Goal: Transaction & Acquisition: Subscribe to service/newsletter

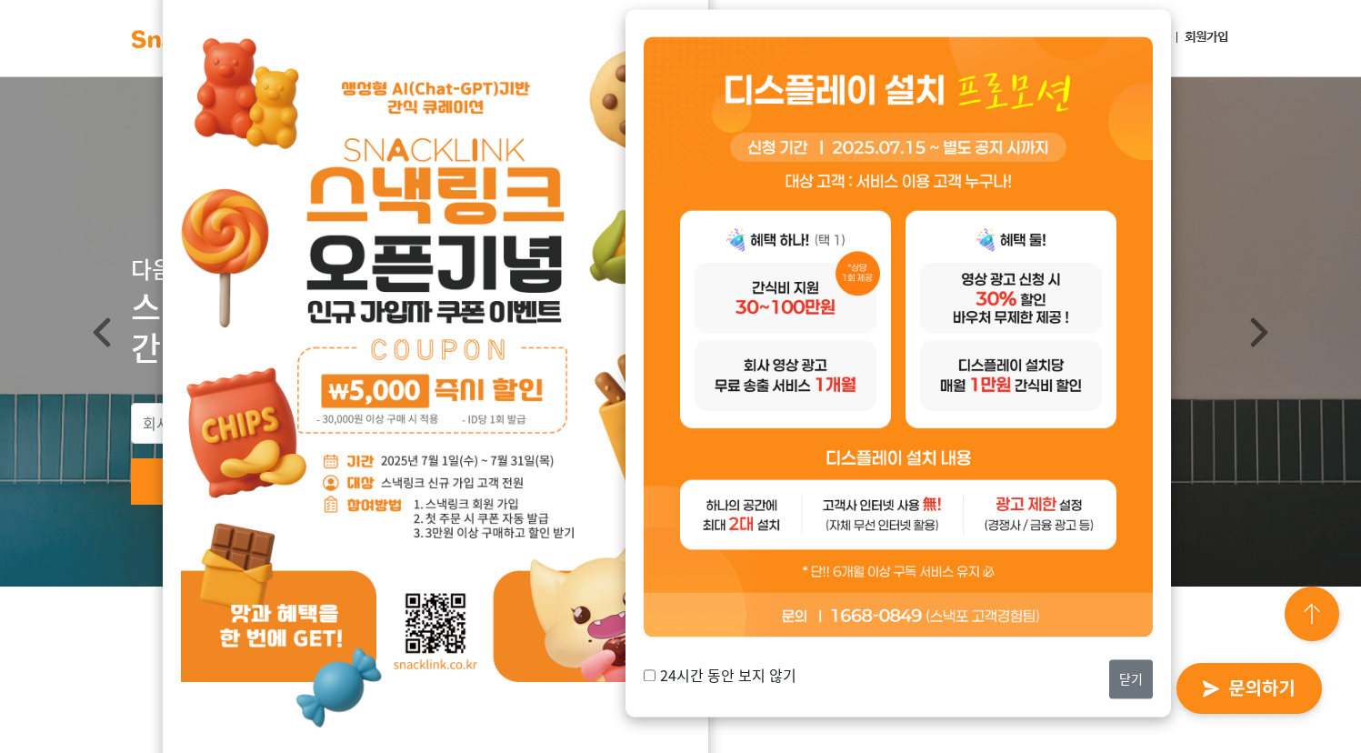
click at [1123, 692] on button "닫기" at bounding box center [1131, 678] width 44 height 39
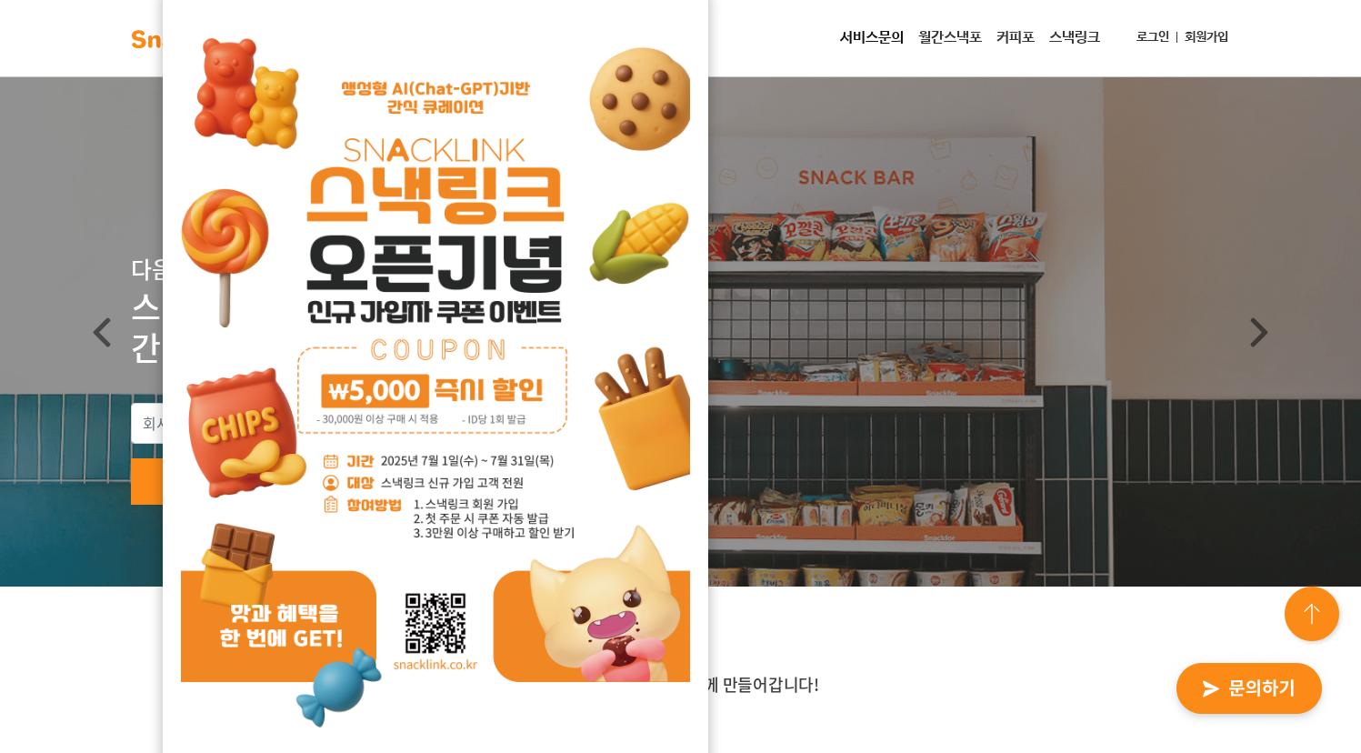
click at [733, 24] on div "서비스문의 월간스낵포 커피포 스낵링크 로그인 회원가입" at bounding box center [745, 38] width 980 height 36
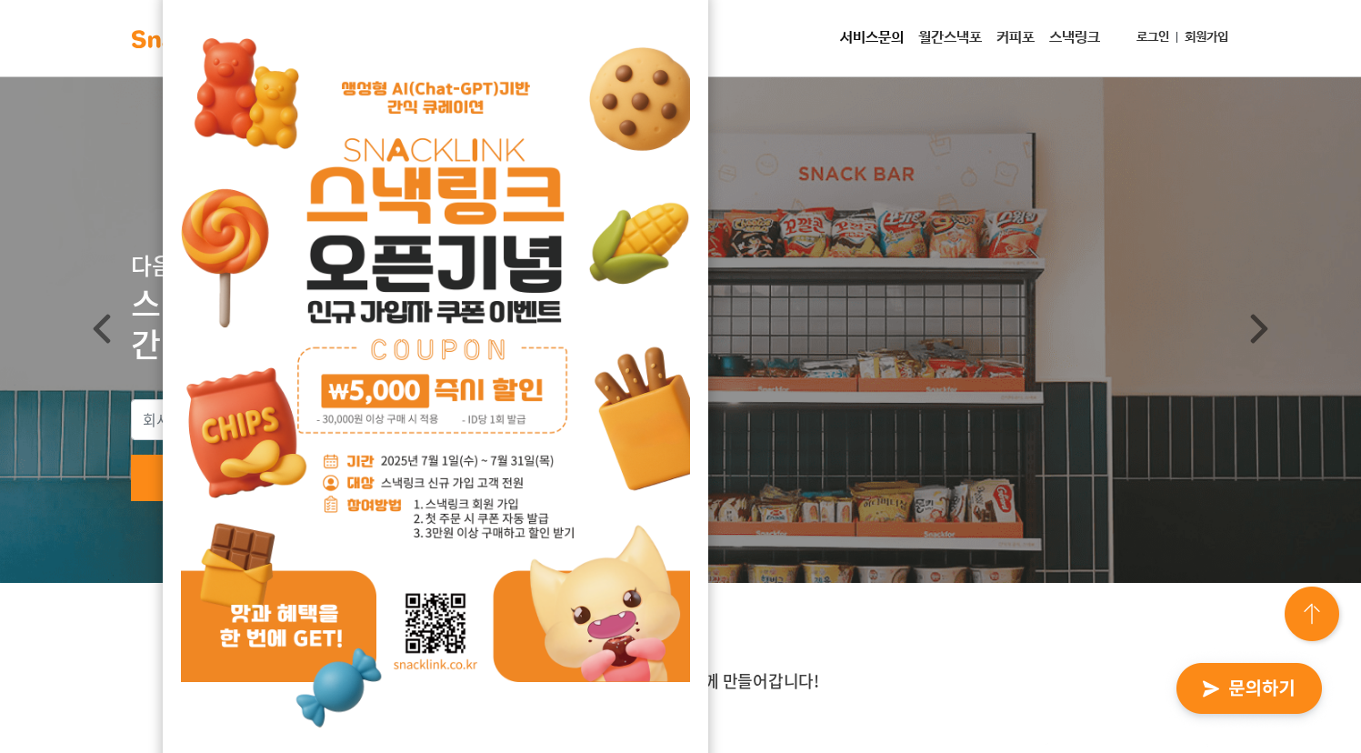
click at [674, 11] on div at bounding box center [435, 373] width 509 height 738
click at [679, 15] on img at bounding box center [435, 373] width 509 height 720
click at [708, 39] on div "24시간 동안 보지 않기 닫기" at bounding box center [435, 398] width 545 height 827
click at [179, 15] on div "24시간 동안 보지 않기 닫기" at bounding box center [435, 398] width 545 height 827
click at [325, 719] on img at bounding box center [435, 373] width 509 height 720
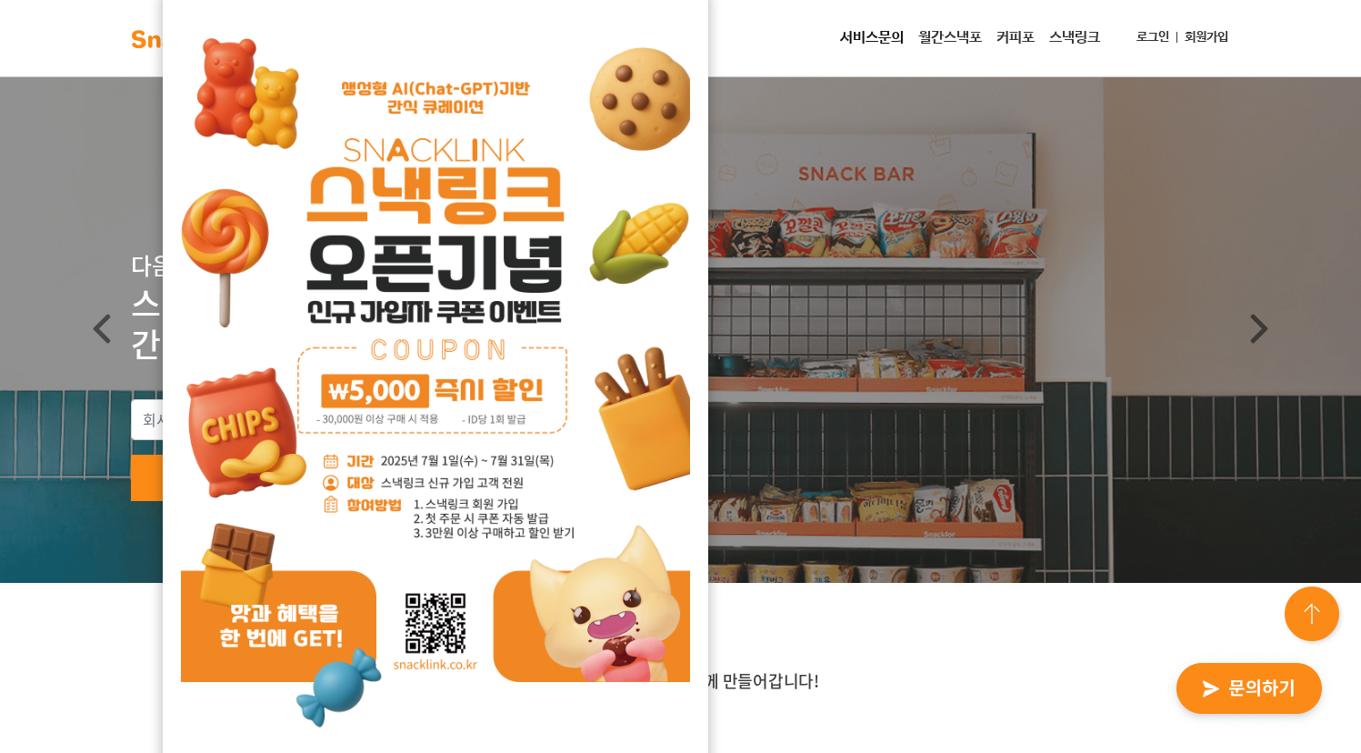
drag, startPoint x: 531, startPoint y: 729, endPoint x: 583, endPoint y: 727, distance: 51.8
click at [532, 729] on img at bounding box center [435, 373] width 509 height 720
click at [640, 728] on img at bounding box center [435, 373] width 509 height 720
click at [639, 276] on img at bounding box center [435, 373] width 509 height 720
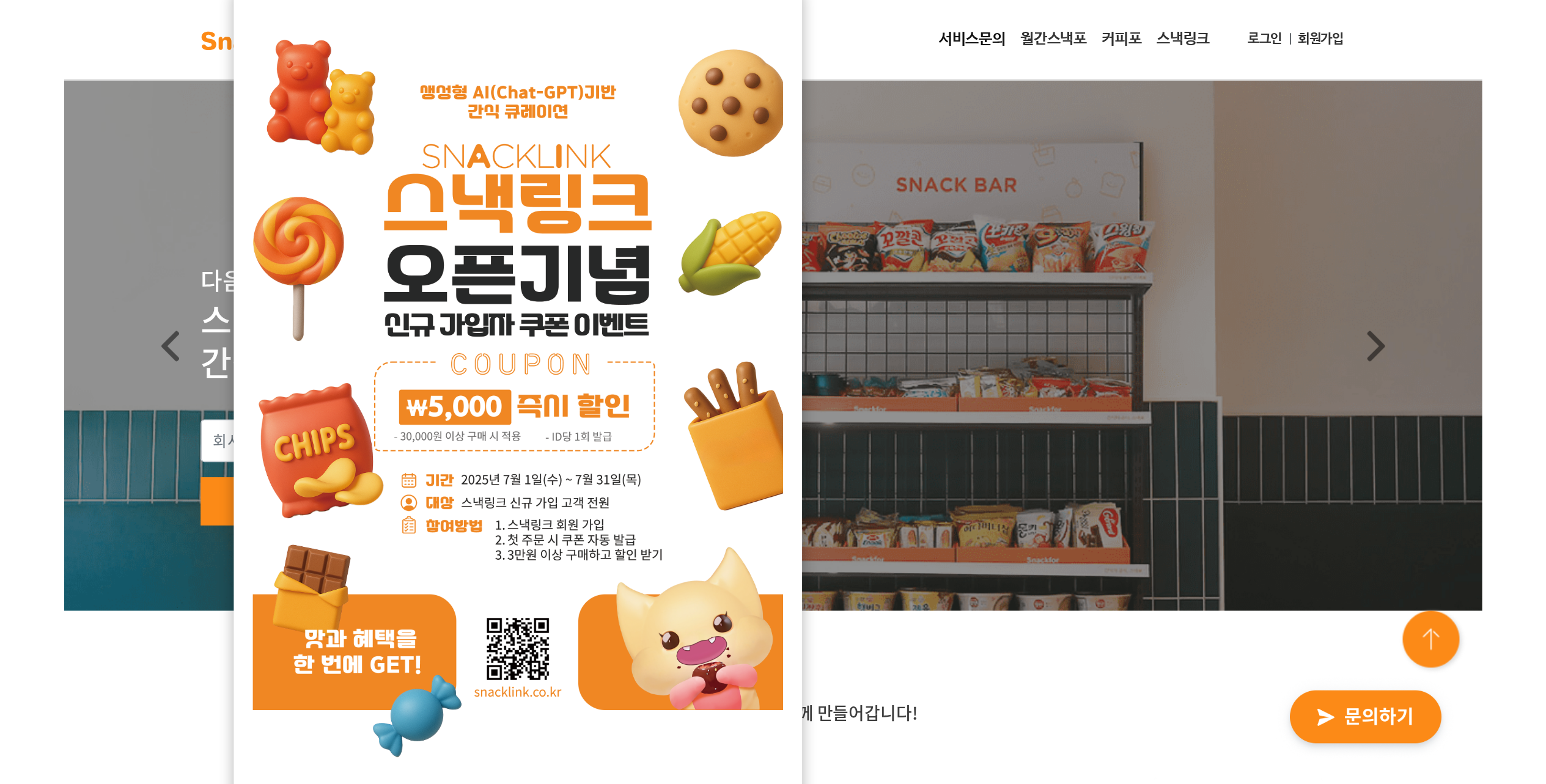
scroll to position [15, 0]
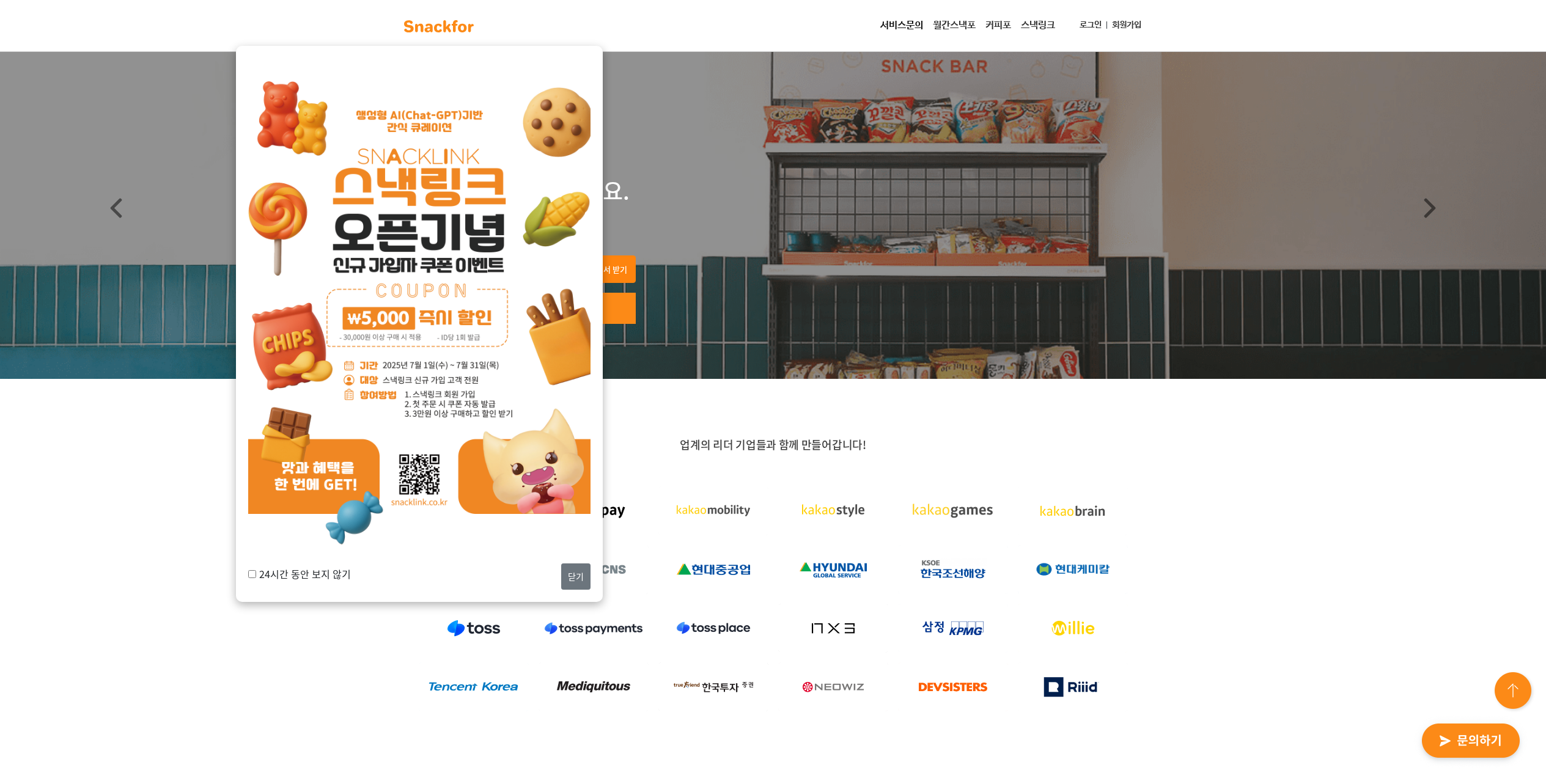
click at [585, 506] on button "닫기" at bounding box center [576, 576] width 30 height 26
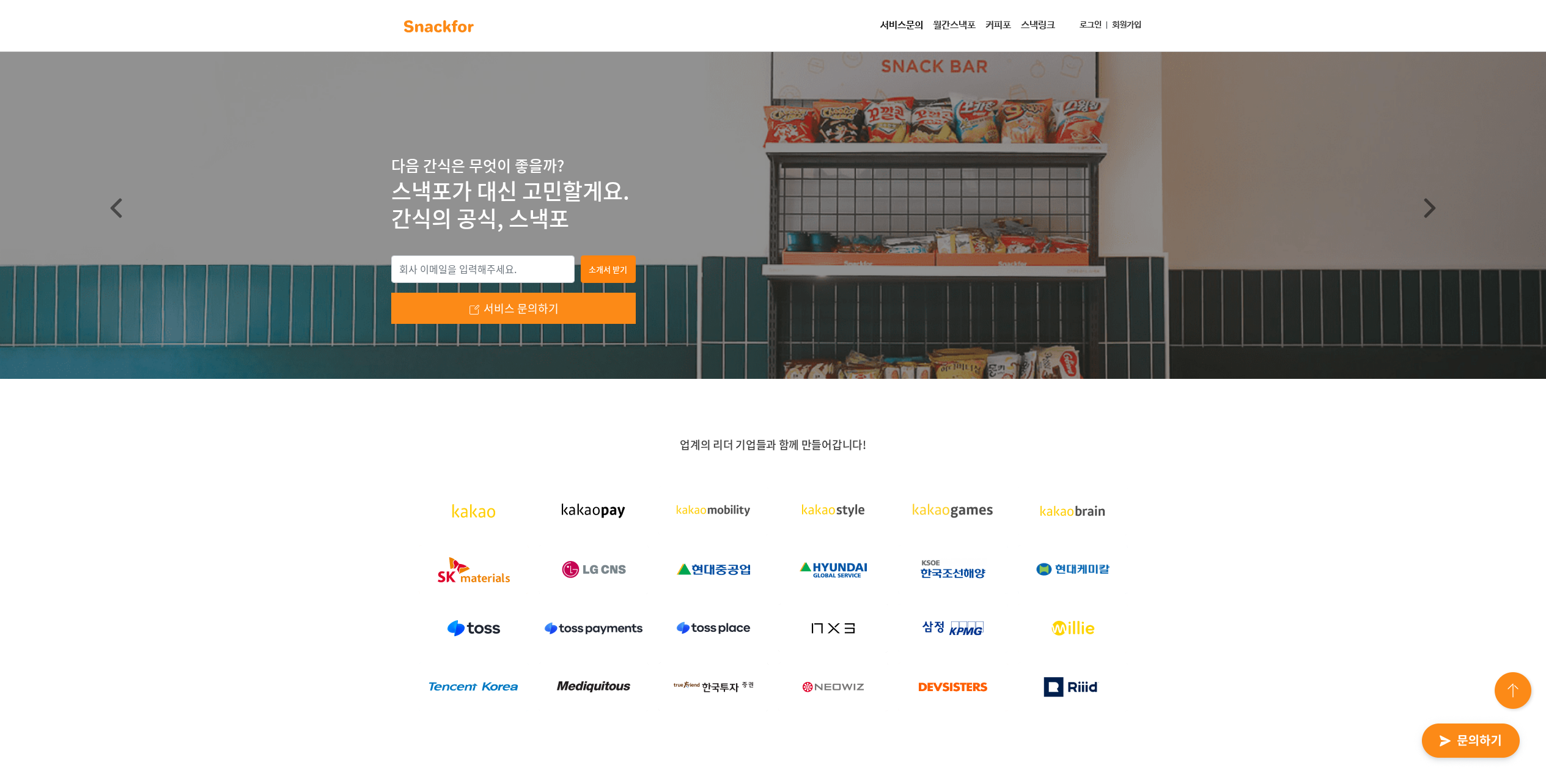
click at [915, 26] on link "월간스낵포" at bounding box center [954, 26] width 52 height 24
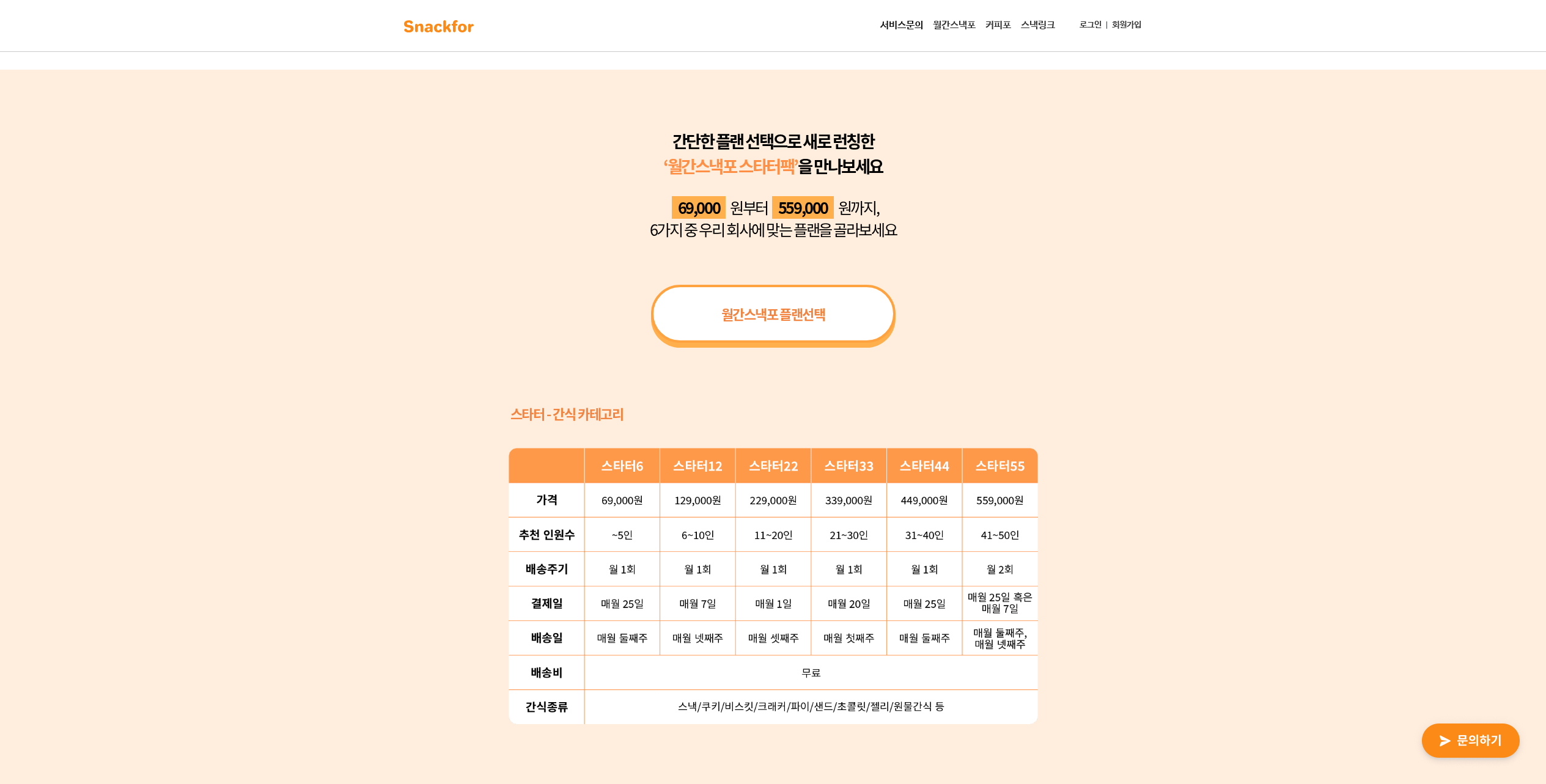
scroll to position [994, 0]
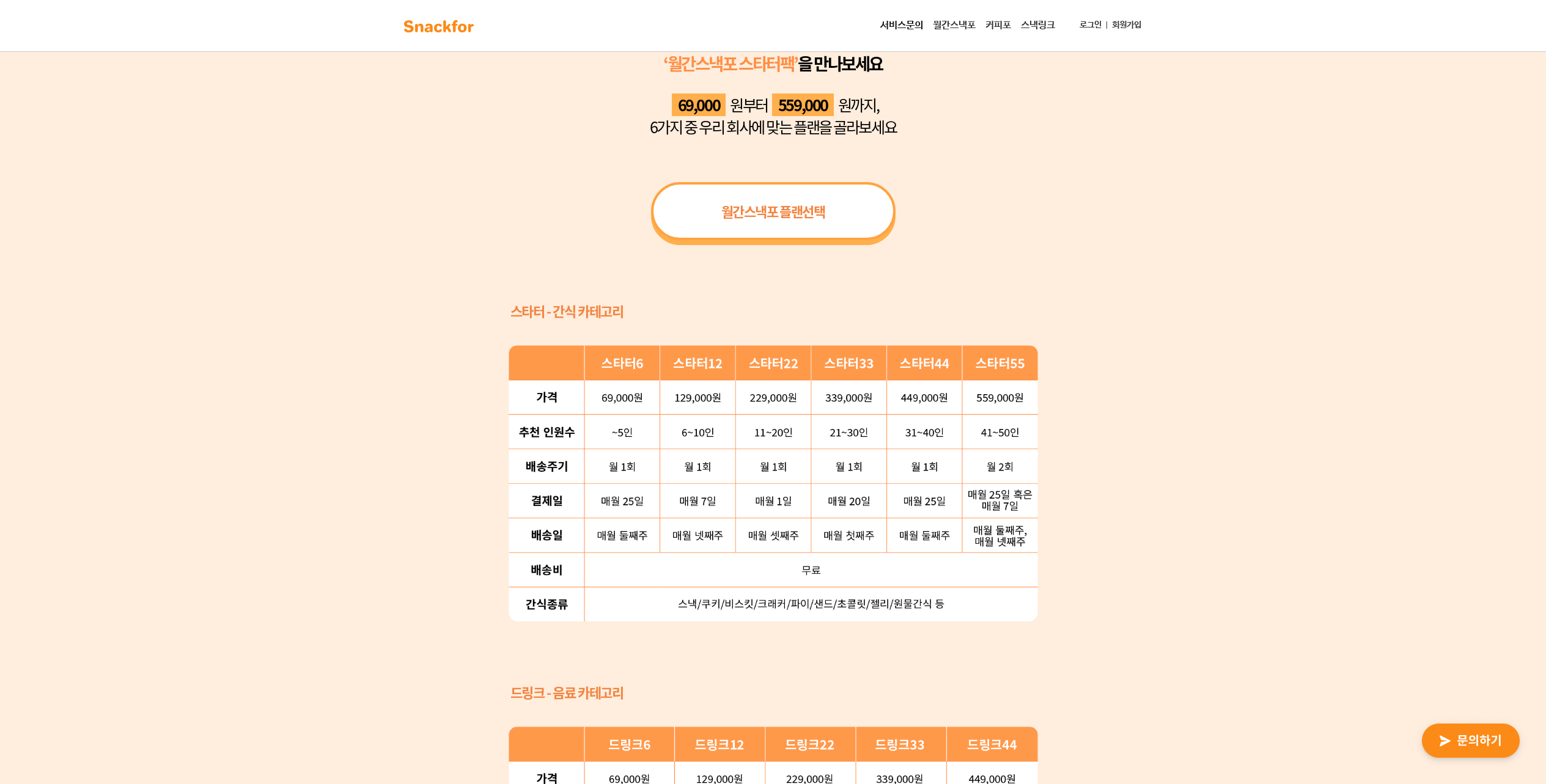
click at [630, 396] on img at bounding box center [773, 483] width 529 height 276
drag, startPoint x: 621, startPoint y: 398, endPoint x: 629, endPoint y: 434, distance: 36.9
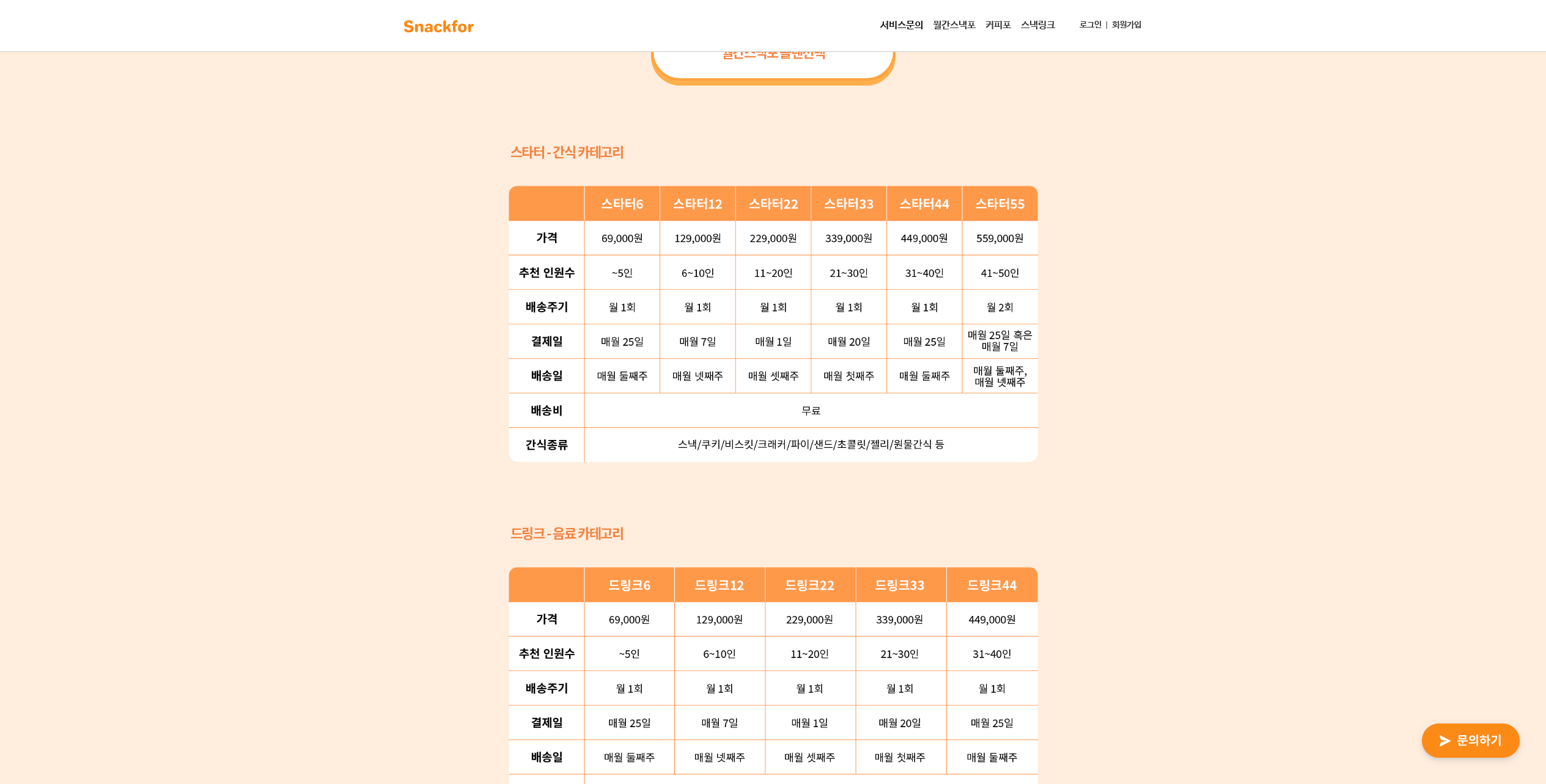
scroll to position [909, 0]
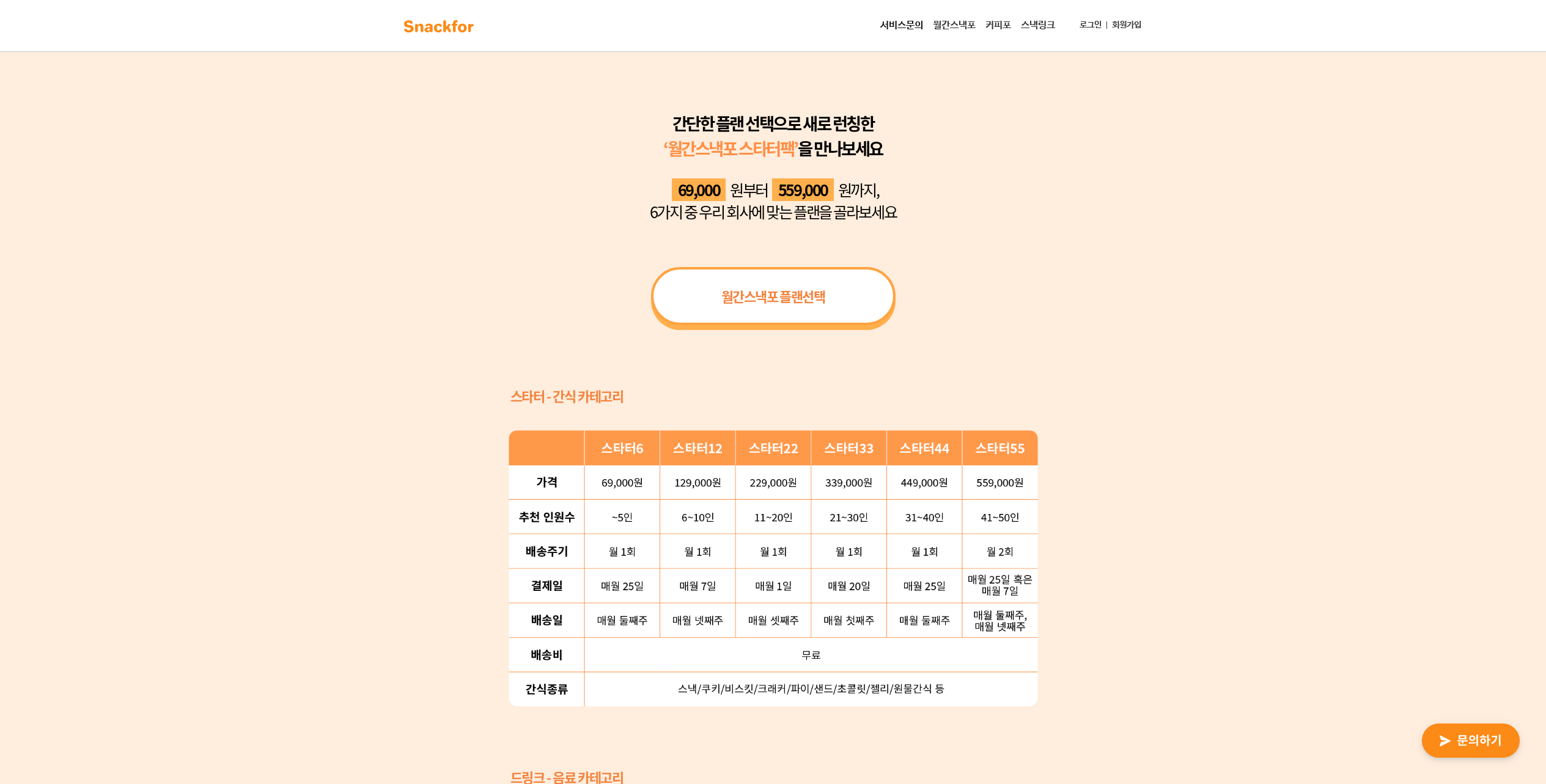
click at [816, 297] on span "월간스낵포 플랜선택" at bounding box center [773, 296] width 104 height 20
